Goal: Go to known website: Access a specific website the user already knows

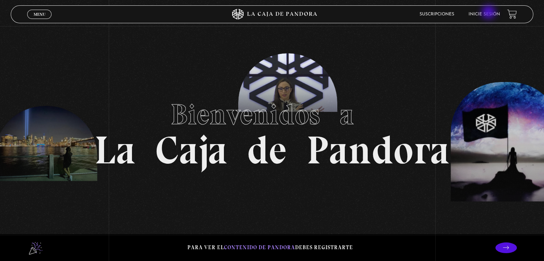
click at [489, 13] on link "Inicie sesión" at bounding box center [483, 14] width 31 height 4
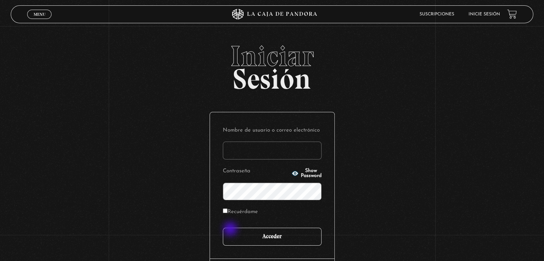
type input "mcamachoq06@gmail.com"
click at [235, 231] on input "Acceder" at bounding box center [272, 237] width 99 height 18
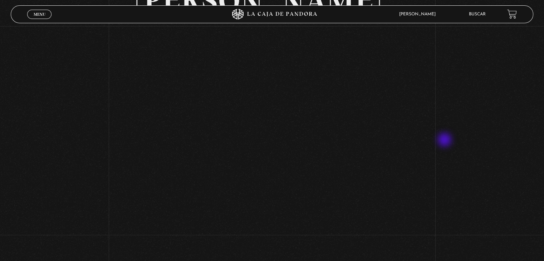
scroll to position [72, 0]
